Goal: Communication & Community: Answer question/provide support

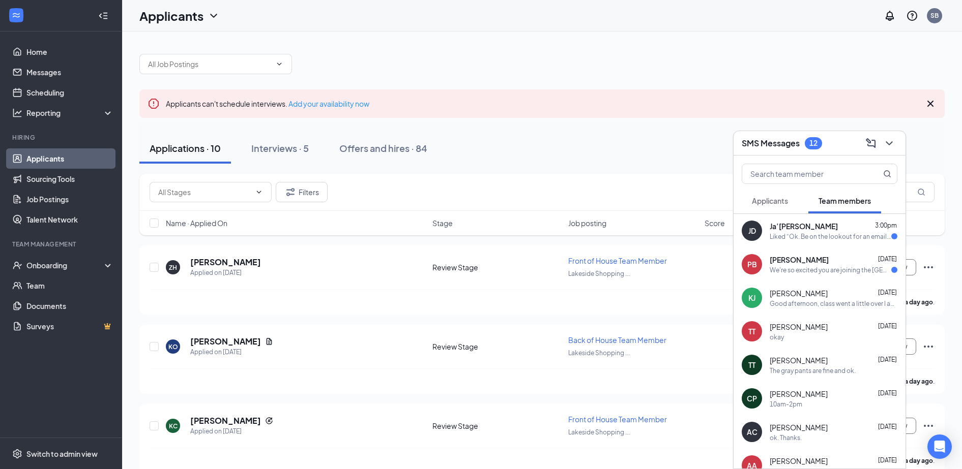
click at [783, 200] on span "Applicants" at bounding box center [770, 200] width 36 height 9
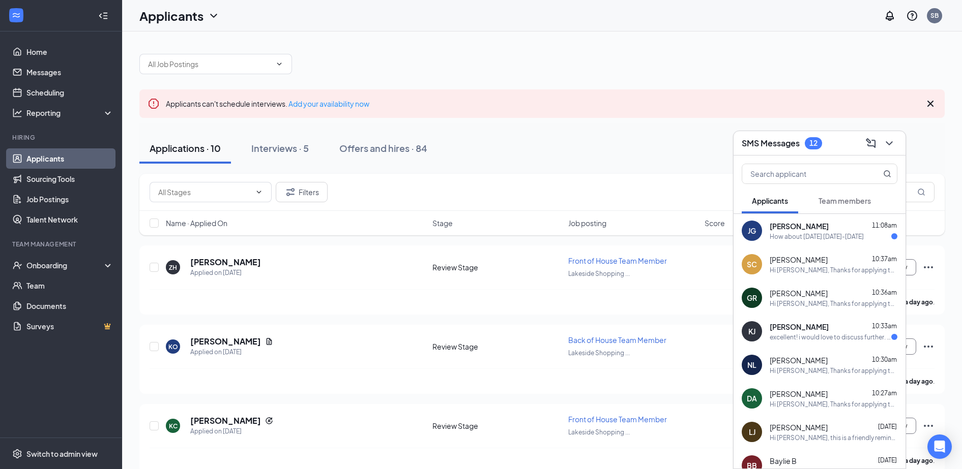
click at [817, 339] on div "excellent! i would love to discuss further. i can be available to talk both tim…" at bounding box center [830, 337] width 122 height 9
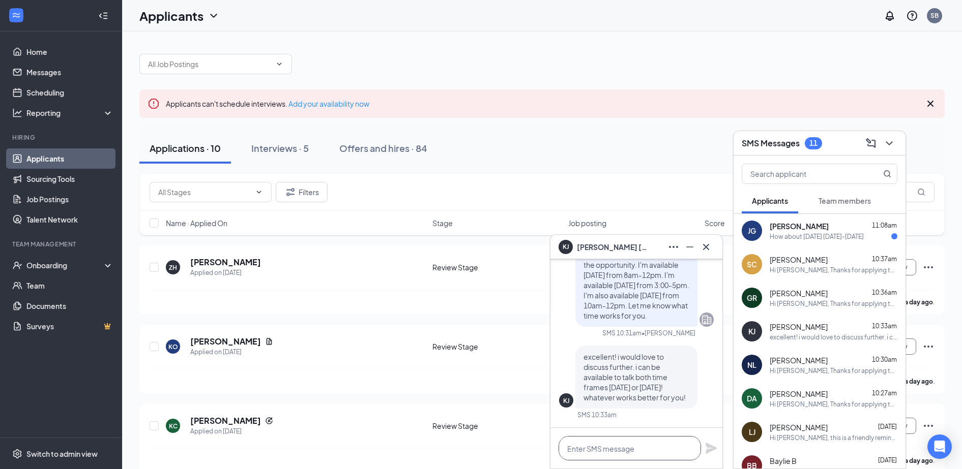
click at [634, 447] on textarea at bounding box center [629, 448] width 142 height 24
type textarea "O"
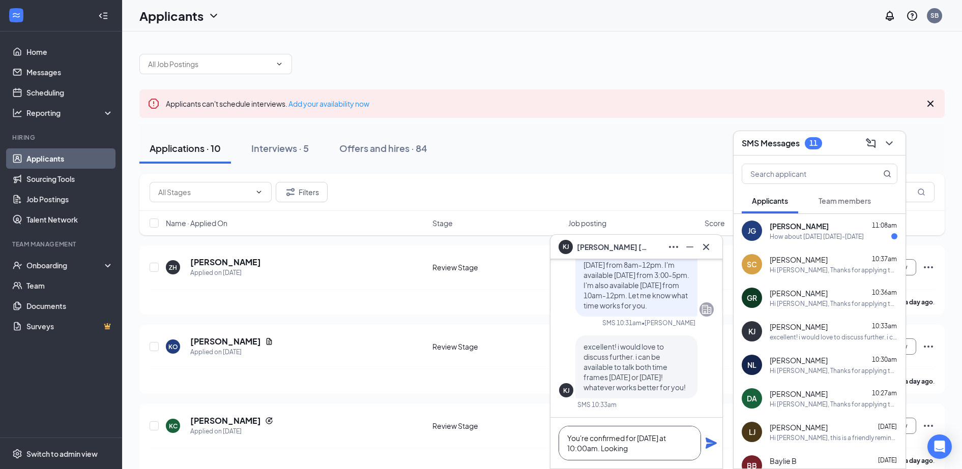
click at [588, 448] on textarea "You're confirmed for [DATE] at 10:00am. Looking" at bounding box center [629, 443] width 142 height 35
click at [679, 456] on textarea "You're confirmed for [DATE] at 10:00 am. Looking" at bounding box center [629, 443] width 142 height 35
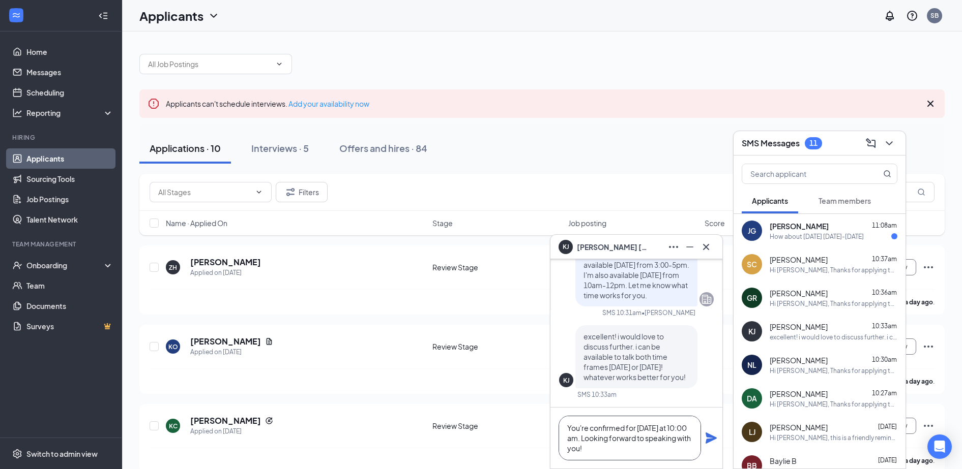
type textarea "You're confirmed for [DATE] at 10:00 am. Looking forward to speaking with you!"
click at [709, 440] on icon "Plane" at bounding box center [710, 438] width 11 height 11
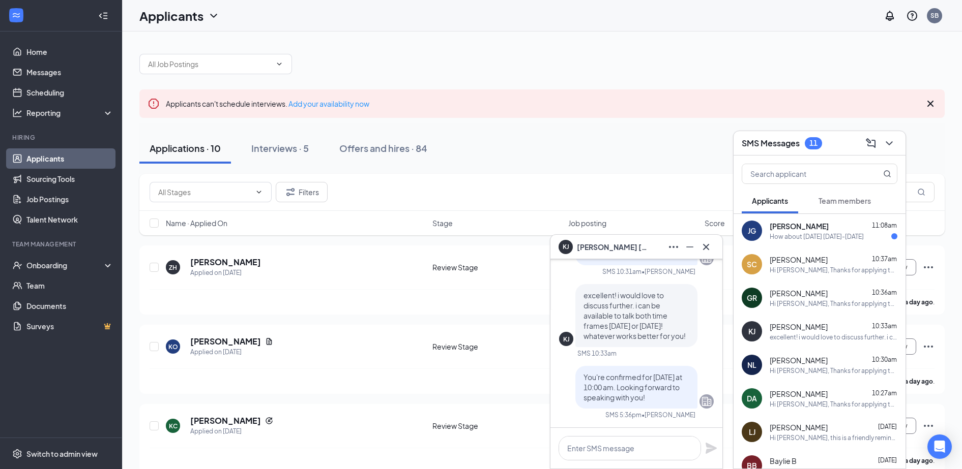
scroll to position [0, 0]
click at [706, 245] on icon "Cross" at bounding box center [706, 247] width 12 height 12
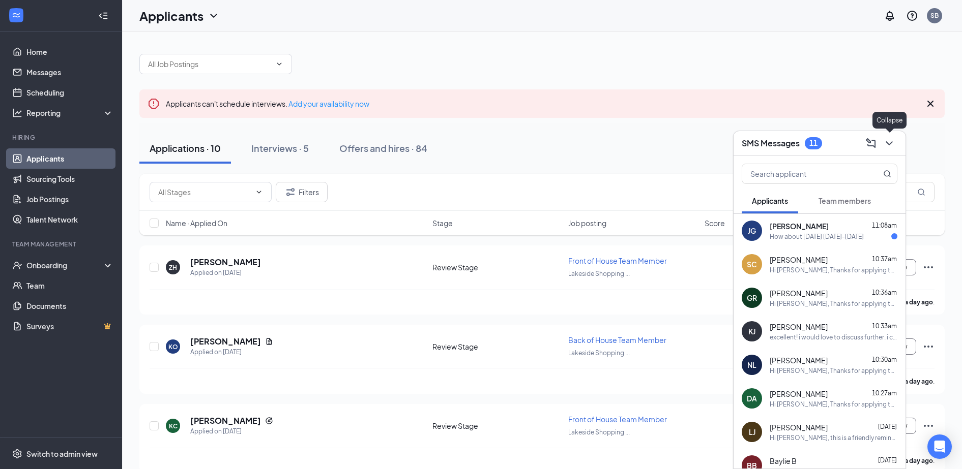
click at [887, 143] on icon "ChevronDown" at bounding box center [889, 143] width 12 height 12
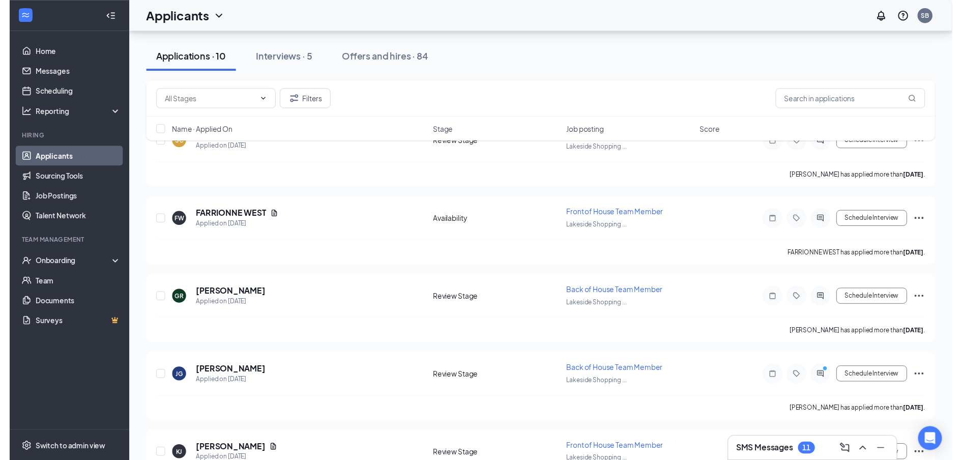
scroll to position [572, 0]
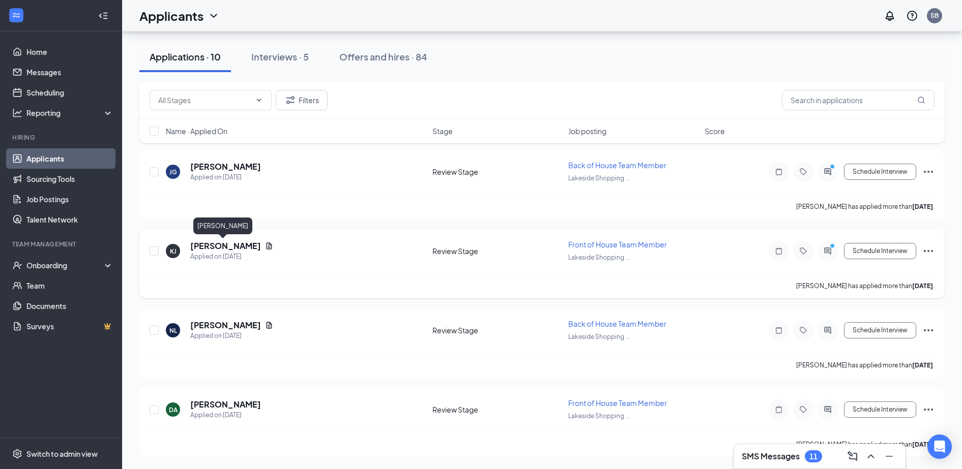
click at [237, 247] on h5 "[PERSON_NAME]" at bounding box center [225, 246] width 71 height 11
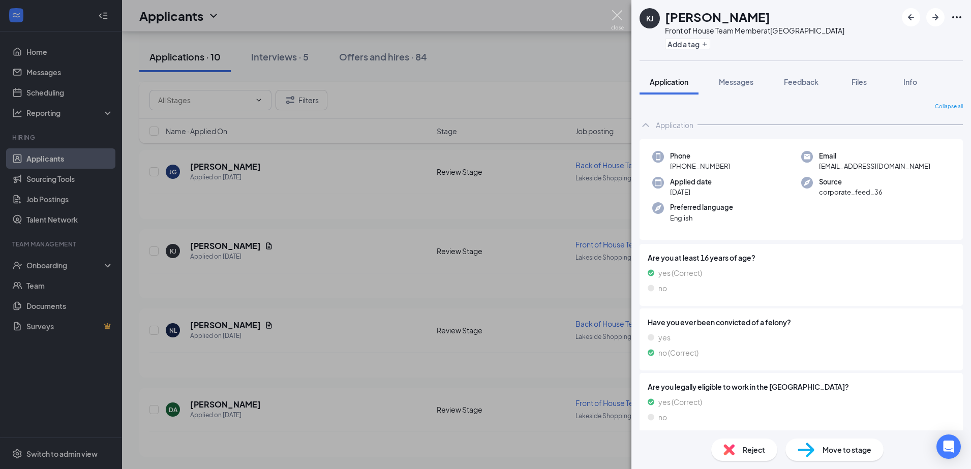
click at [614, 22] on img at bounding box center [617, 20] width 13 height 20
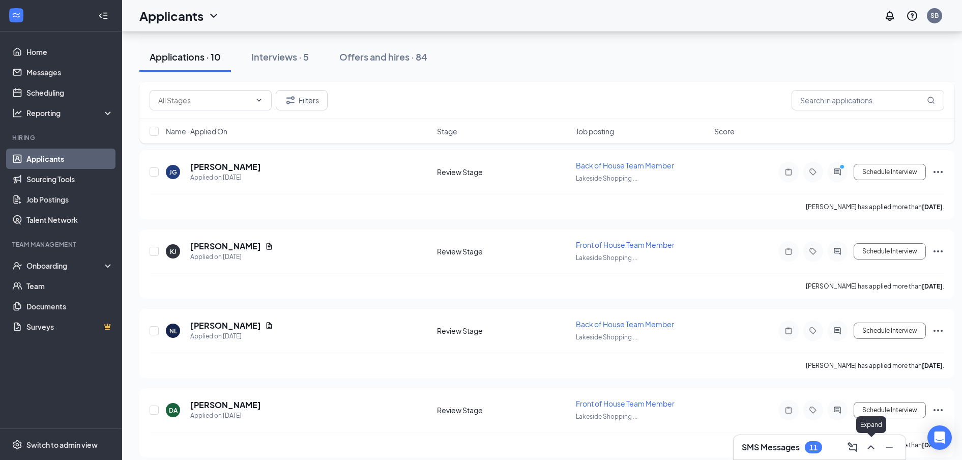
click at [873, 454] on button at bounding box center [870, 447] width 16 height 16
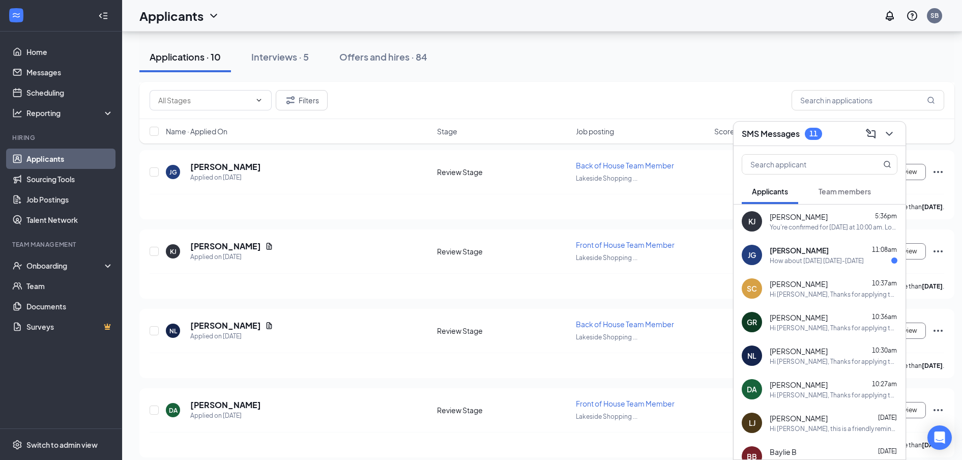
click at [838, 256] on div "How about [DATE] [DATE]-[DATE]" at bounding box center [816, 260] width 94 height 9
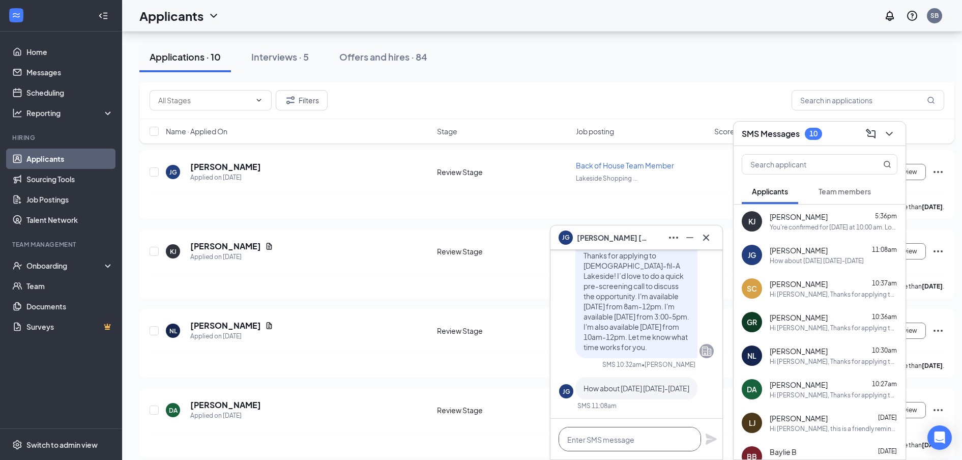
drag, startPoint x: 635, startPoint y: 446, endPoint x: 603, endPoint y: 440, distance: 32.5
click at [603, 440] on textarea at bounding box center [629, 439] width 142 height 24
click at [637, 442] on textarea "You're confirmed for 3:30" at bounding box center [629, 439] width 142 height 24
click at [681, 439] on textarea "You're confirmed for [DATE] at 3:30" at bounding box center [629, 439] width 142 height 24
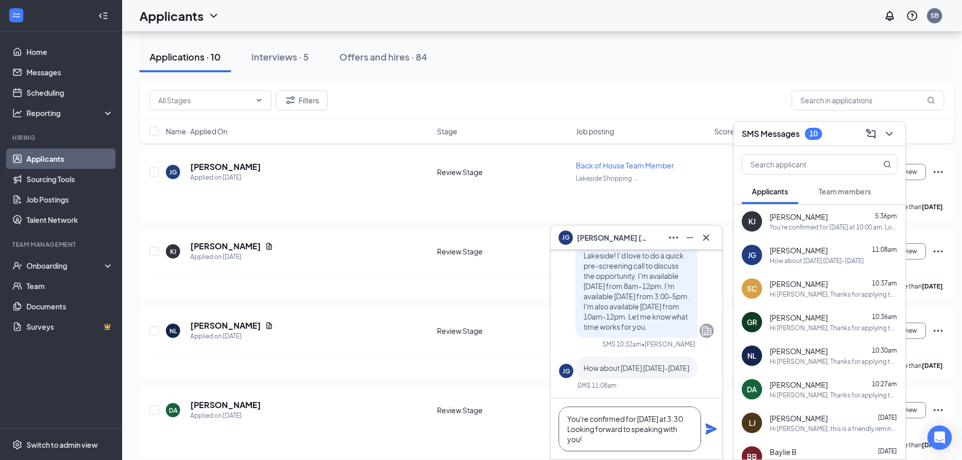
type textarea "You're confirmed for [DATE] at 3:30. Looking forward to speaking with you!"
click at [711, 427] on icon "Plane" at bounding box center [710, 428] width 11 height 11
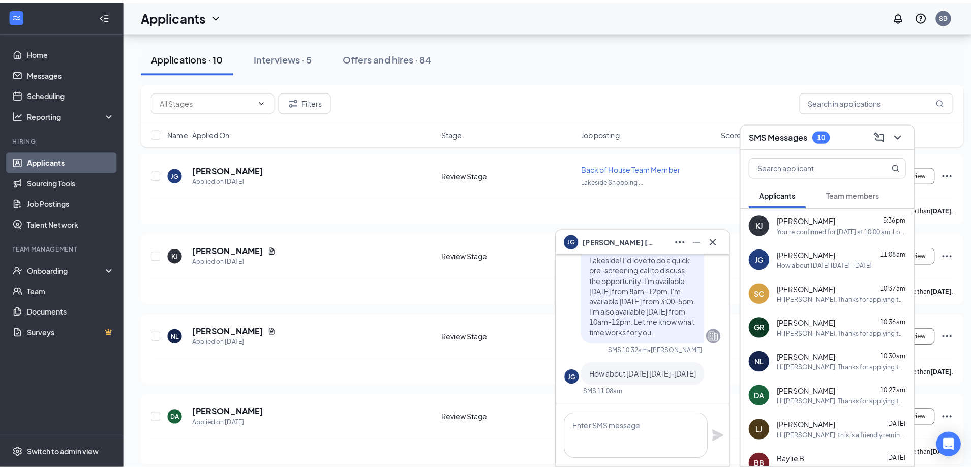
scroll to position [0, 0]
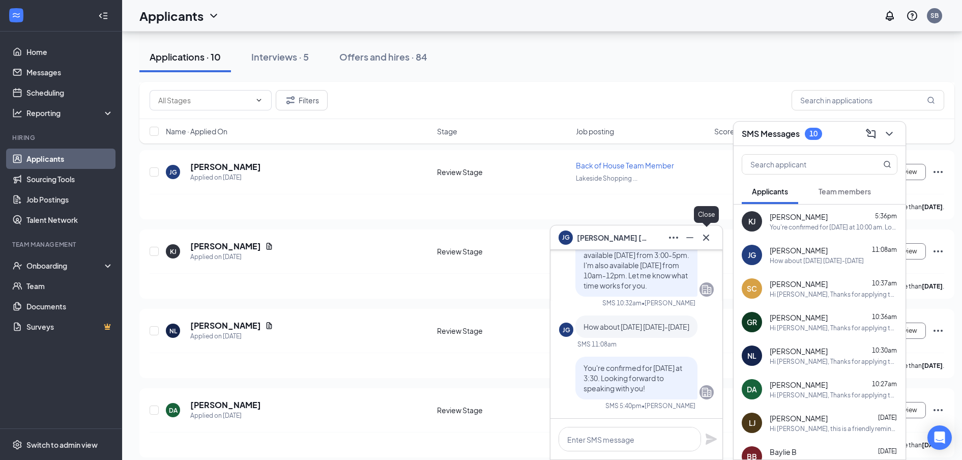
click at [704, 240] on icon "Cross" at bounding box center [706, 237] width 6 height 6
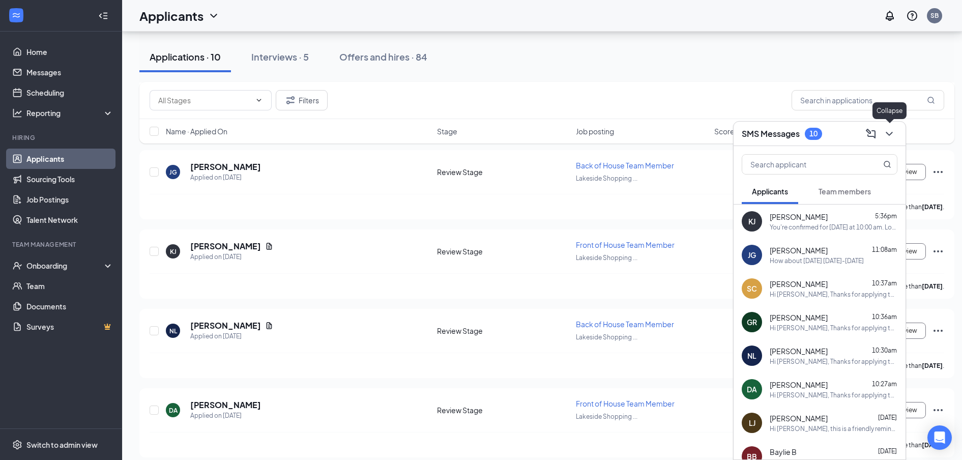
click at [888, 135] on icon "ChevronDown" at bounding box center [888, 134] width 7 height 4
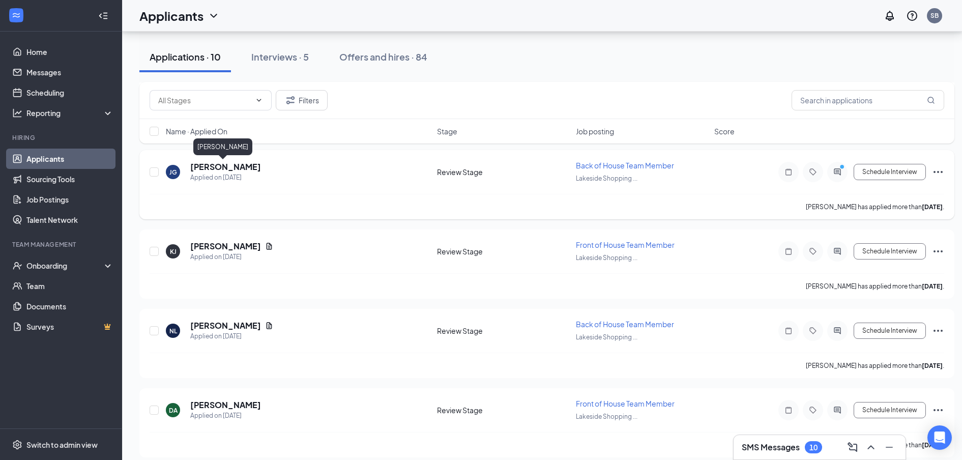
click at [213, 166] on h5 "[PERSON_NAME]" at bounding box center [225, 166] width 71 height 11
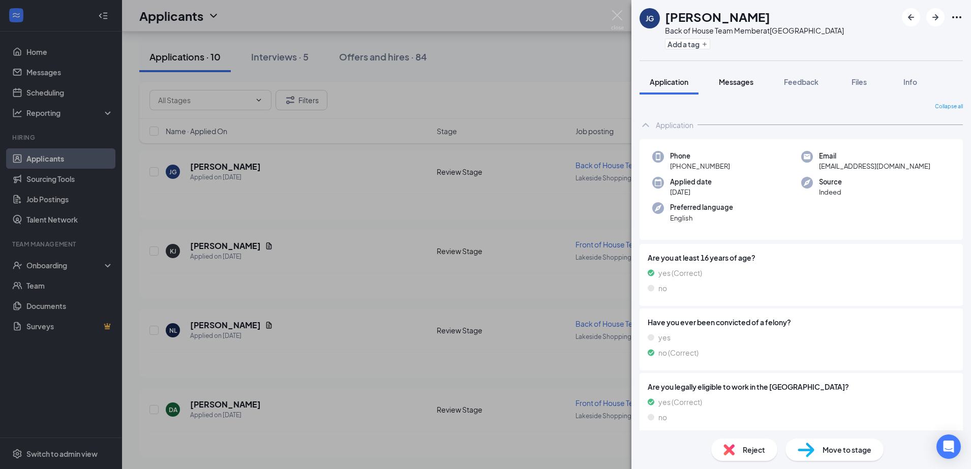
click at [741, 83] on span "Messages" at bounding box center [736, 81] width 35 height 9
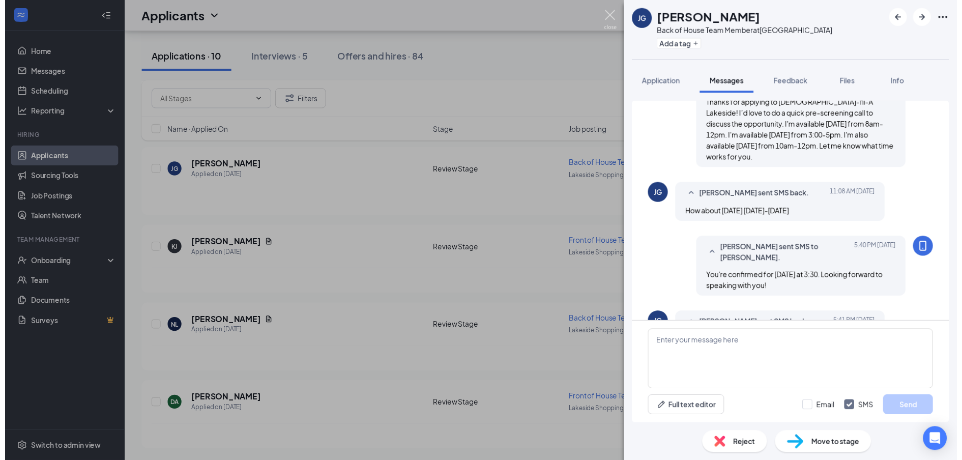
scroll to position [316, 0]
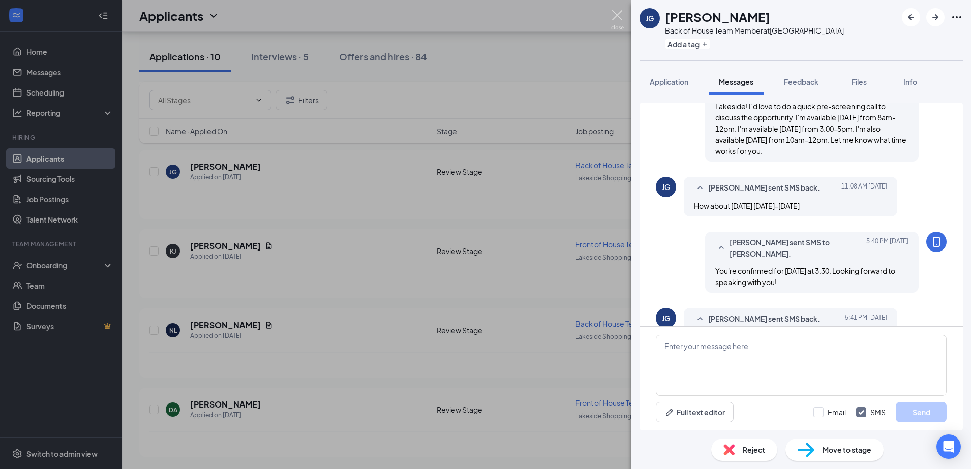
click at [617, 19] on img at bounding box center [617, 20] width 13 height 20
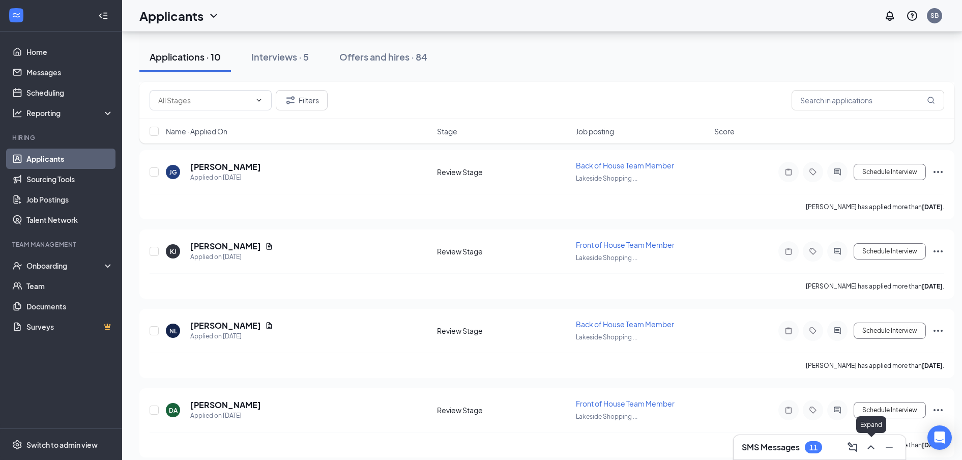
click at [866, 448] on icon "ChevronUp" at bounding box center [871, 447] width 12 height 12
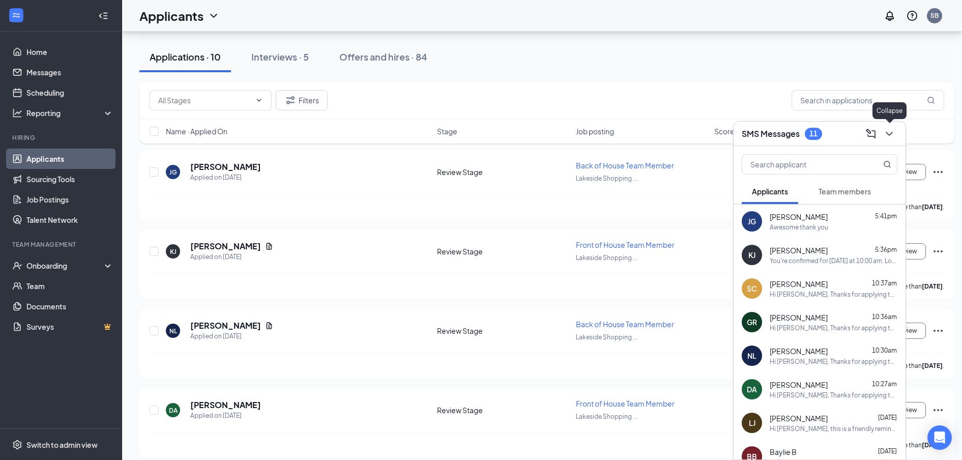
click at [890, 135] on icon "ChevronDown" at bounding box center [889, 134] width 12 height 12
